Goal: Transaction & Acquisition: Purchase product/service

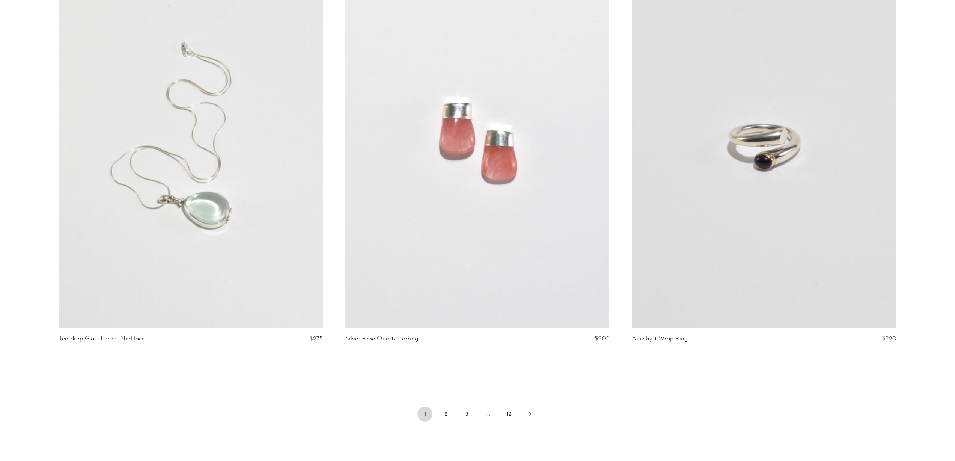
scroll to position [4616, 0]
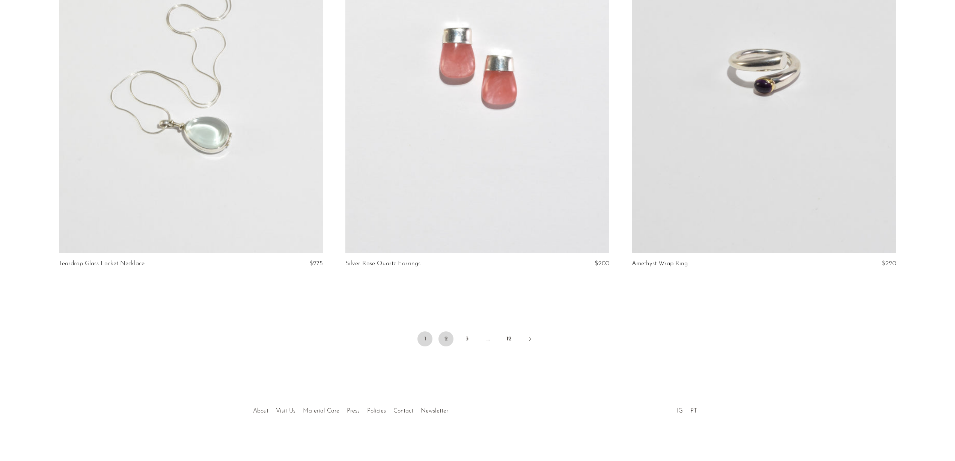
click at [445, 340] on link "2" at bounding box center [445, 338] width 15 height 15
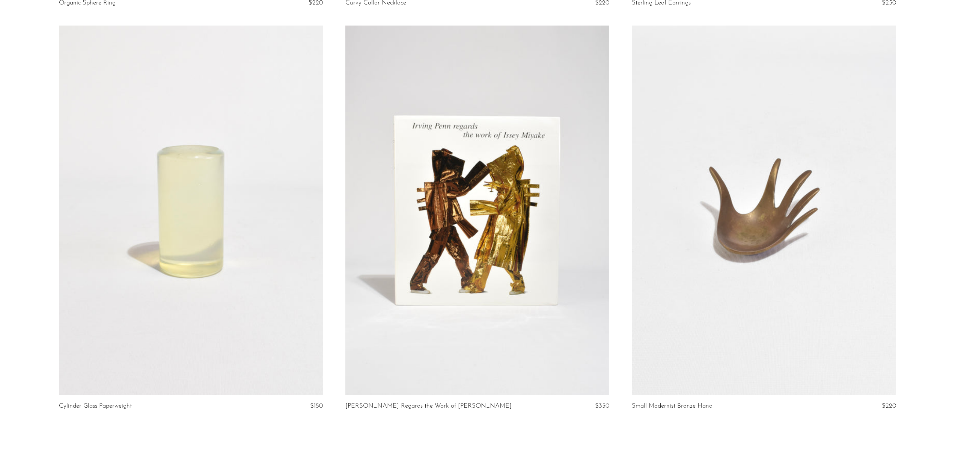
scroll to position [4616, 0]
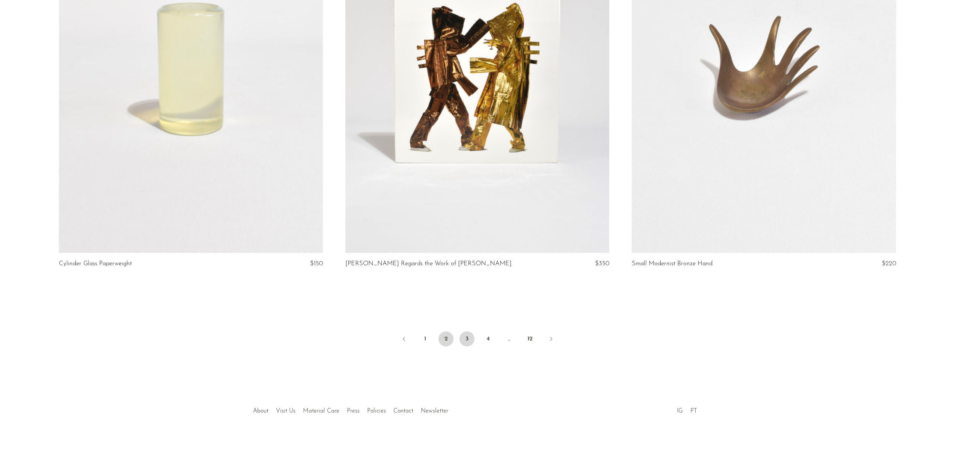
click at [467, 339] on link "3" at bounding box center [466, 338] width 15 height 15
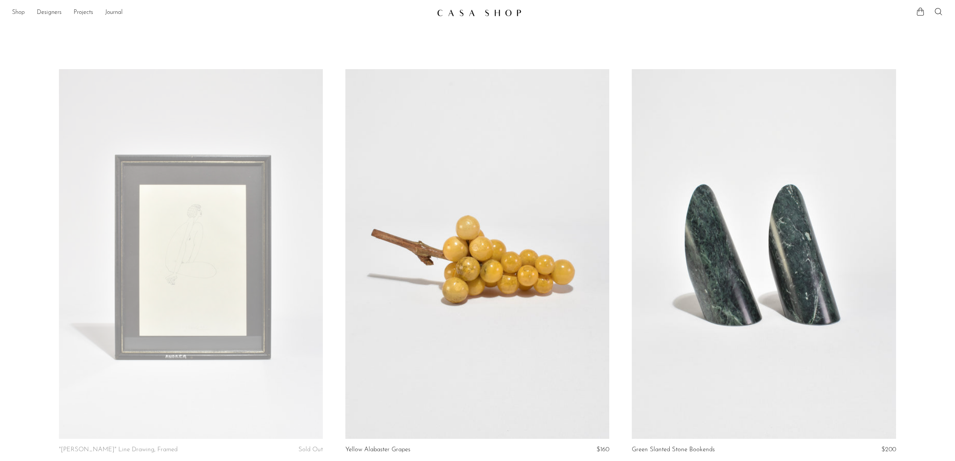
click at [19, 13] on link "Shop" at bounding box center [18, 13] width 13 height 10
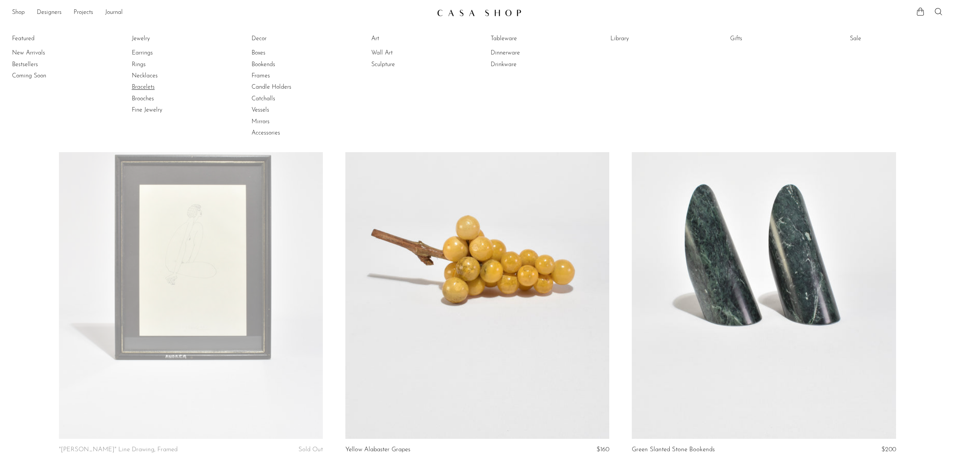
click at [145, 88] on link "Bracelets" at bounding box center [160, 87] width 56 height 8
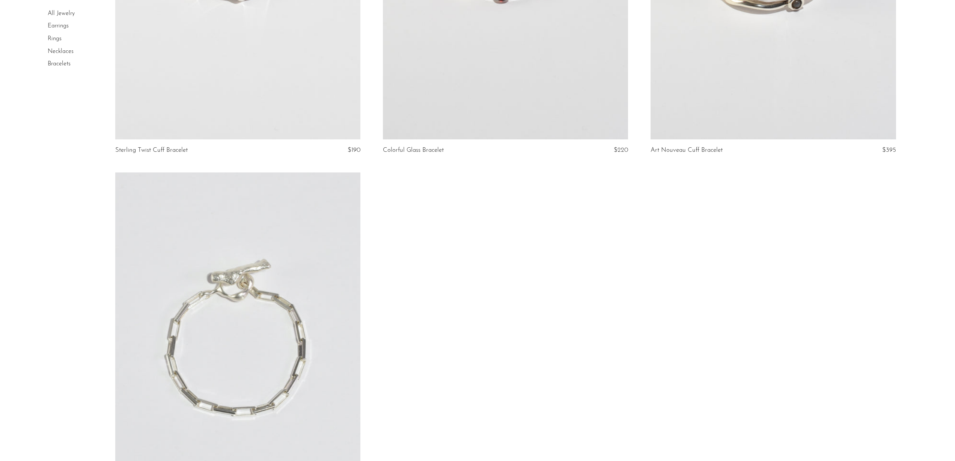
scroll to position [1401, 0]
